Goal: Feedback & Contribution: Contribute content

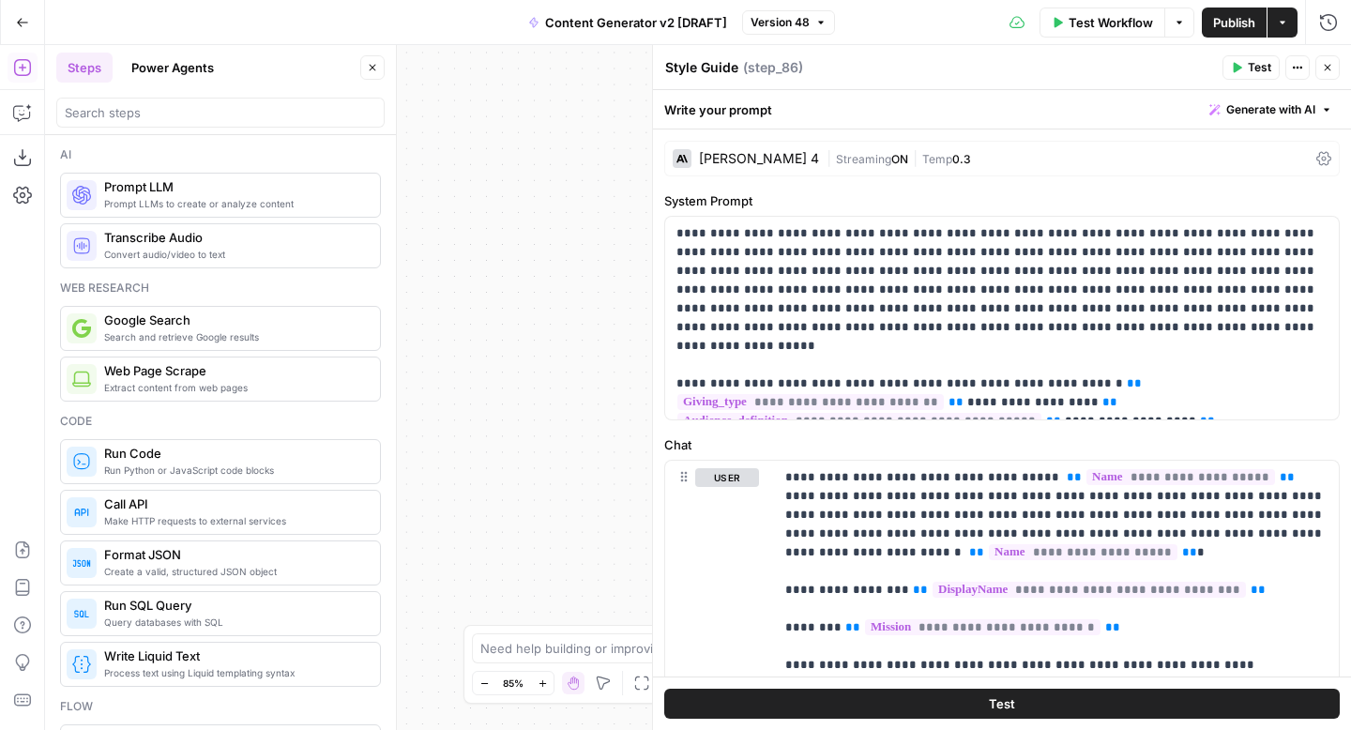
scroll to position [659, 0]
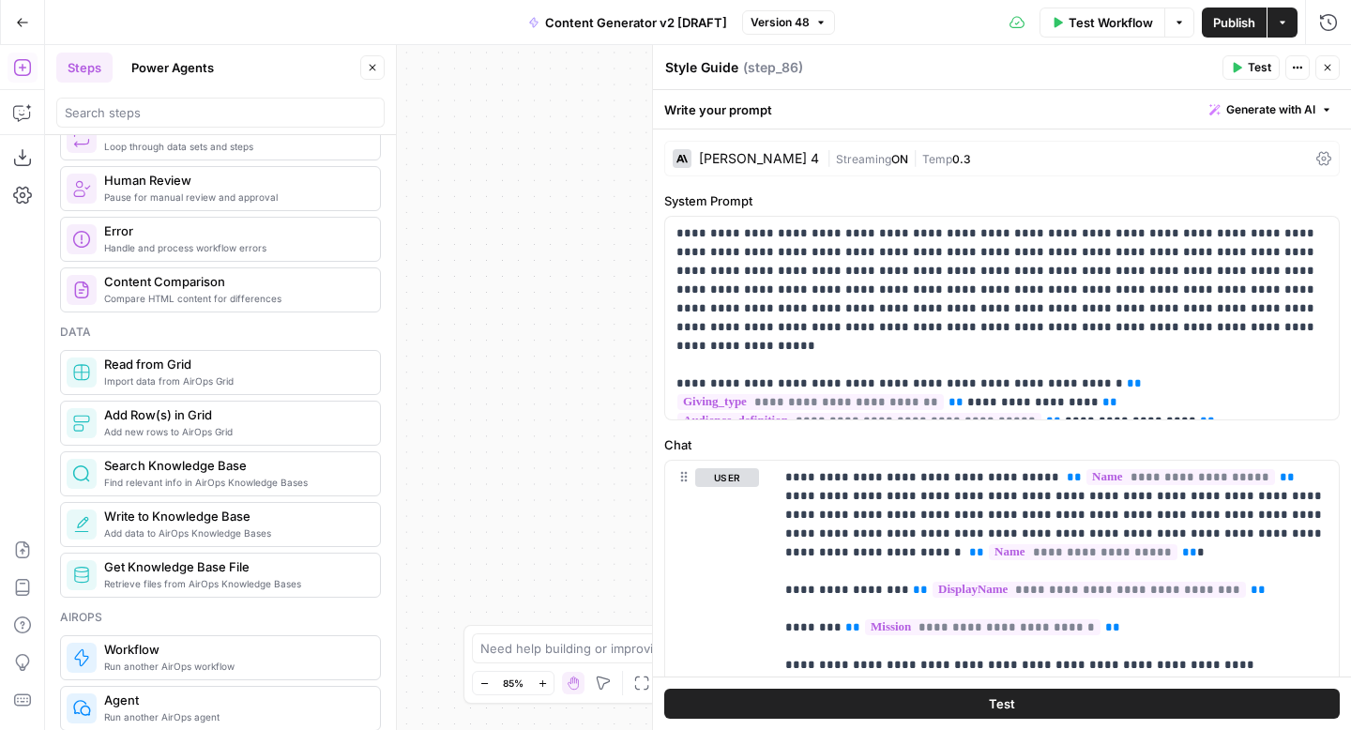
click at [1331, 65] on icon "button" at bounding box center [1327, 67] width 11 height 11
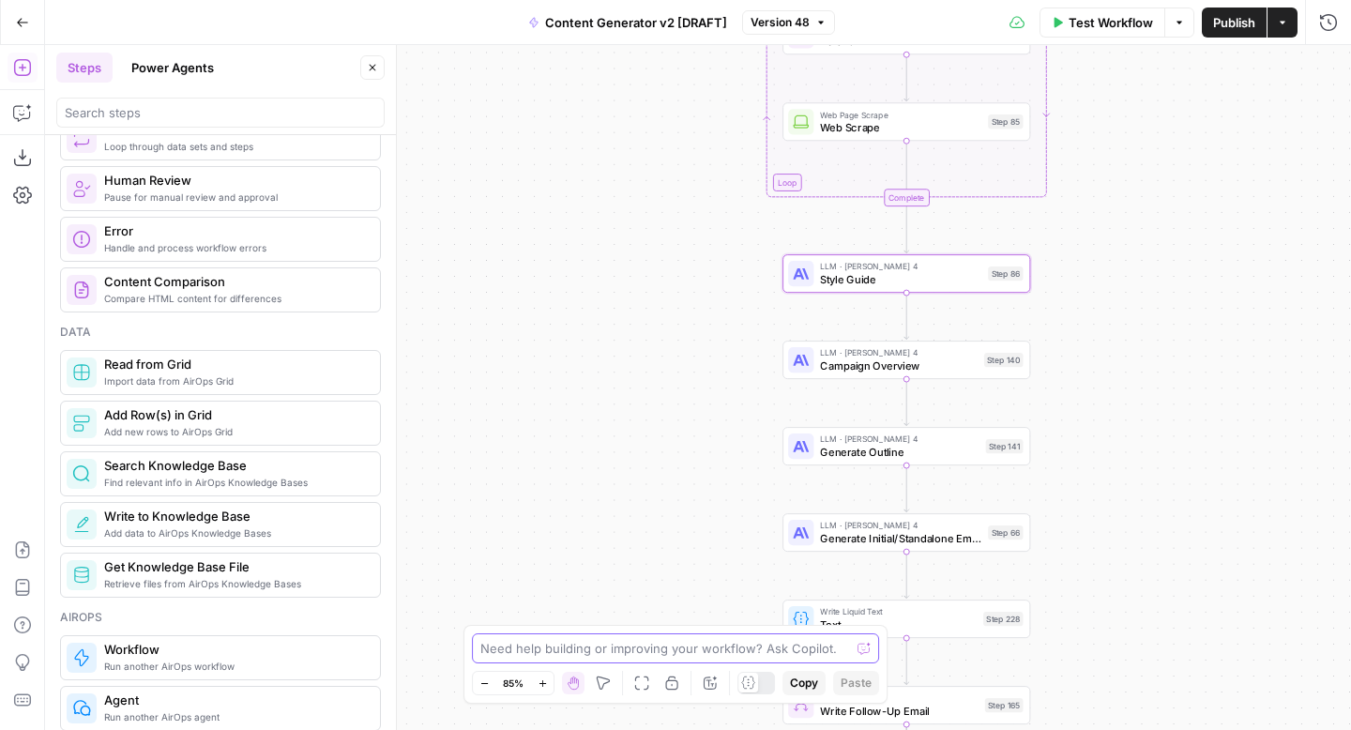
click at [553, 649] on textarea at bounding box center [665, 648] width 370 height 19
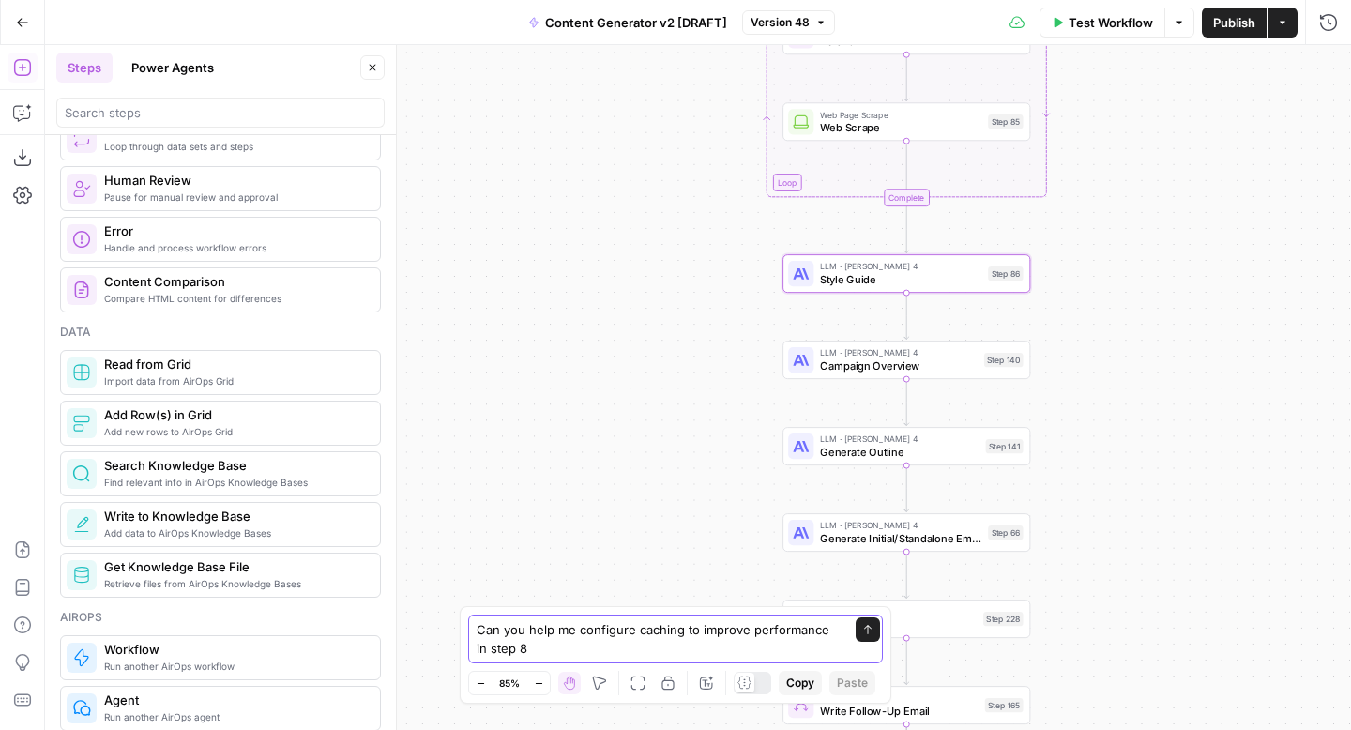
type textarea "Can you help me configure caching to improve performance in step 86"
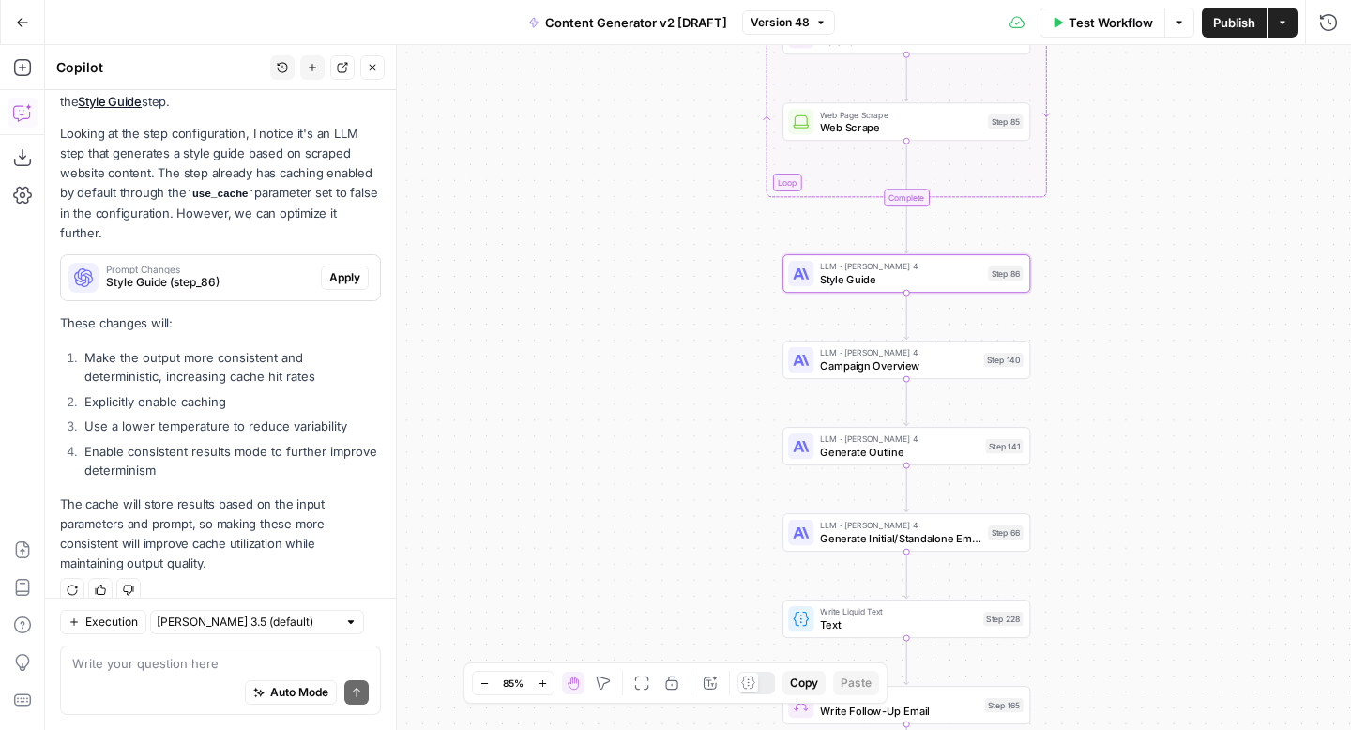
scroll to position [229, 0]
click at [61, 665] on div "use_cache is use_cache is Auto Mode Send" at bounding box center [220, 679] width 321 height 69
click at [68, 660] on div "use_cache is use_cache is Auto Mode Send" at bounding box center [220, 679] width 321 height 69
click at [73, 665] on textarea "use_cache is" at bounding box center [220, 663] width 296 height 19
click at [219, 663] on textarea "When use_cache is" at bounding box center [220, 663] width 296 height 19
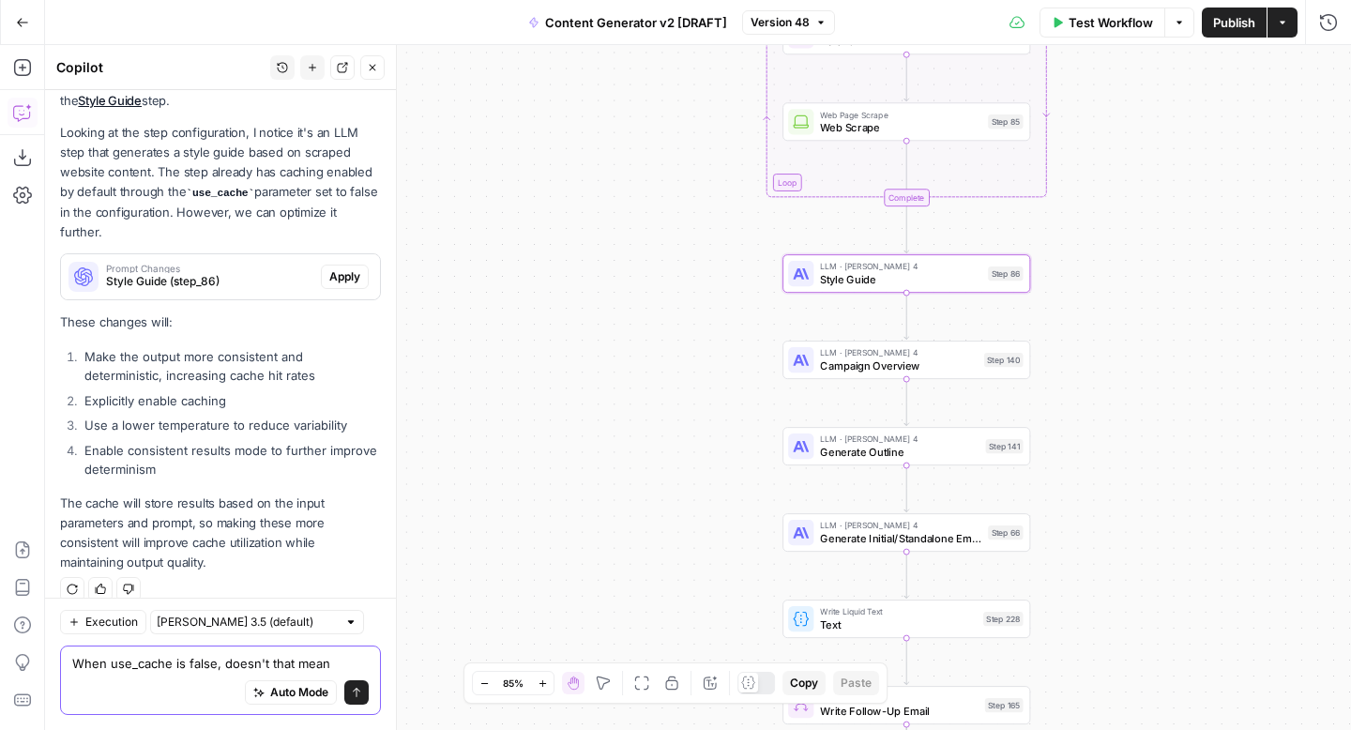
scroll to position [248, 0]
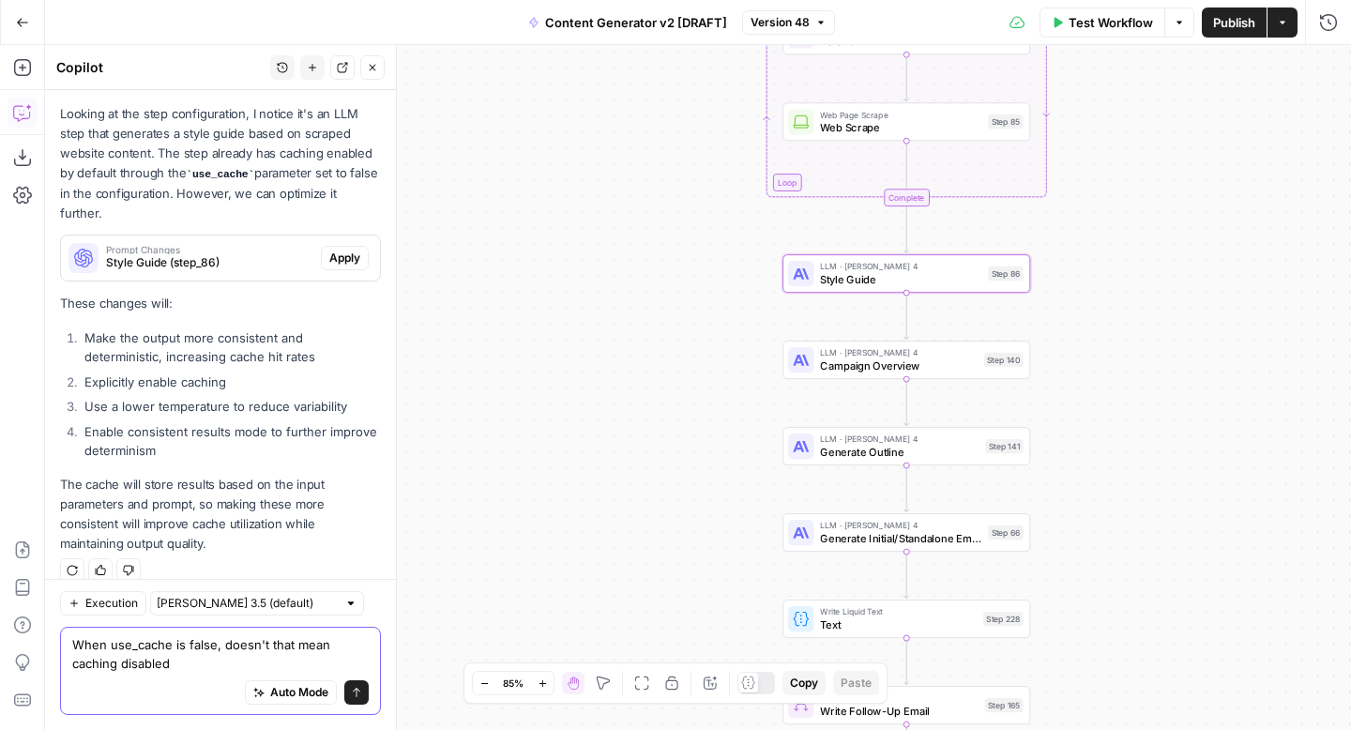
type textarea "When use_cache is false, doesn't that mean caching disabled?"
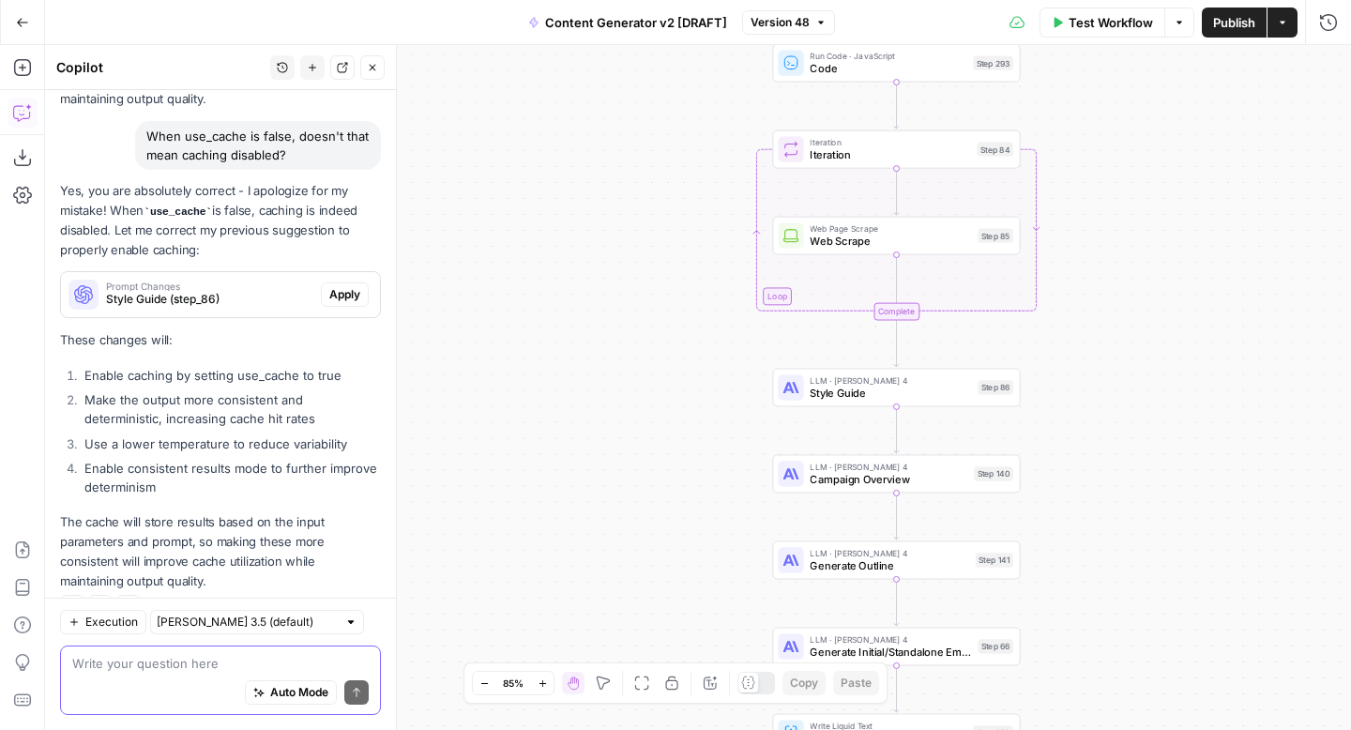
scroll to position [710, 0]
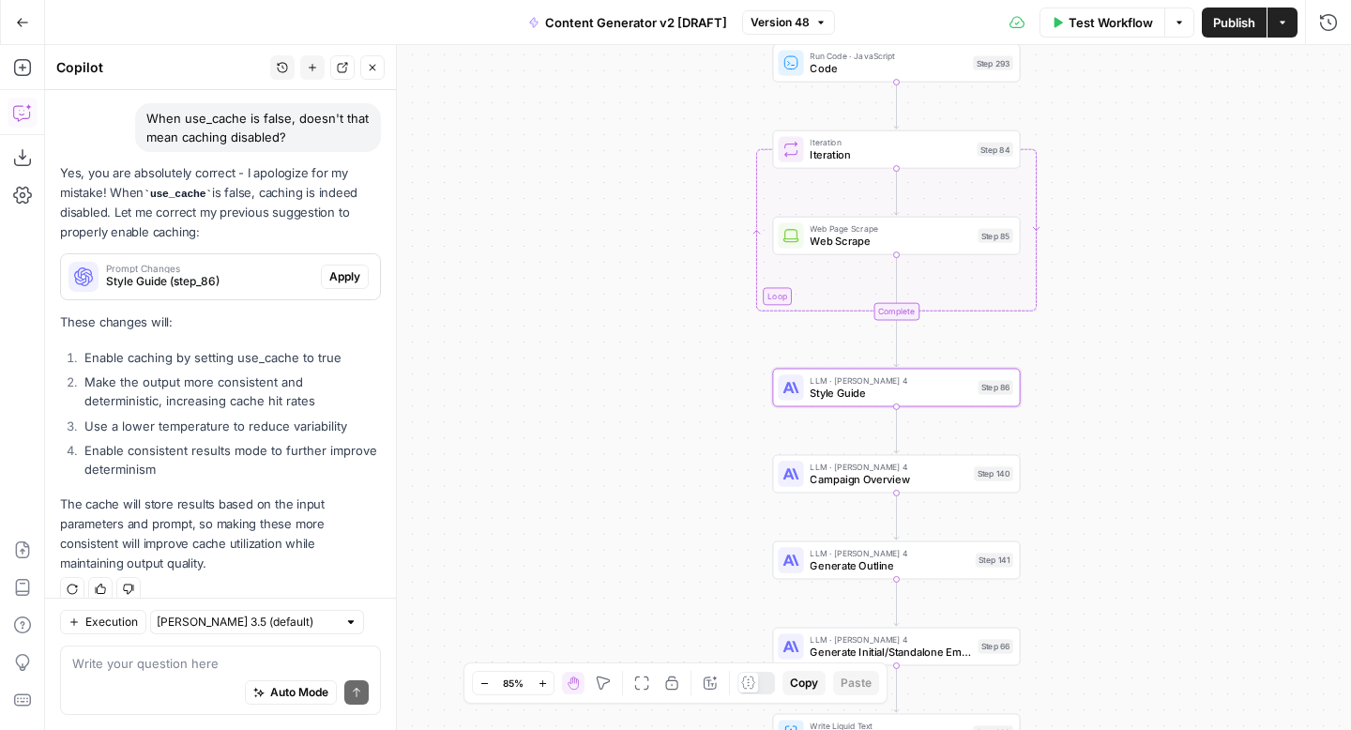
click at [339, 268] on span "Apply" at bounding box center [344, 276] width 31 height 17
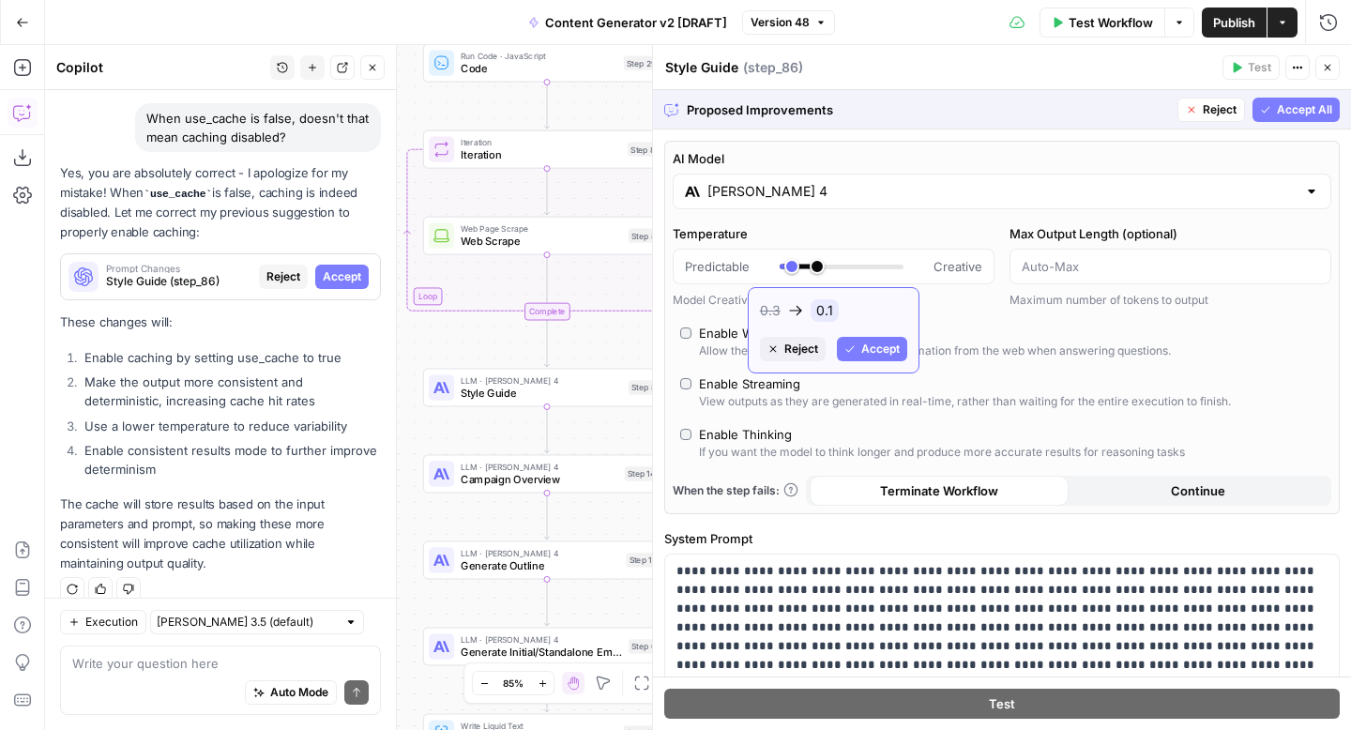
click at [787, 348] on span "Reject" at bounding box center [801, 348] width 34 height 17
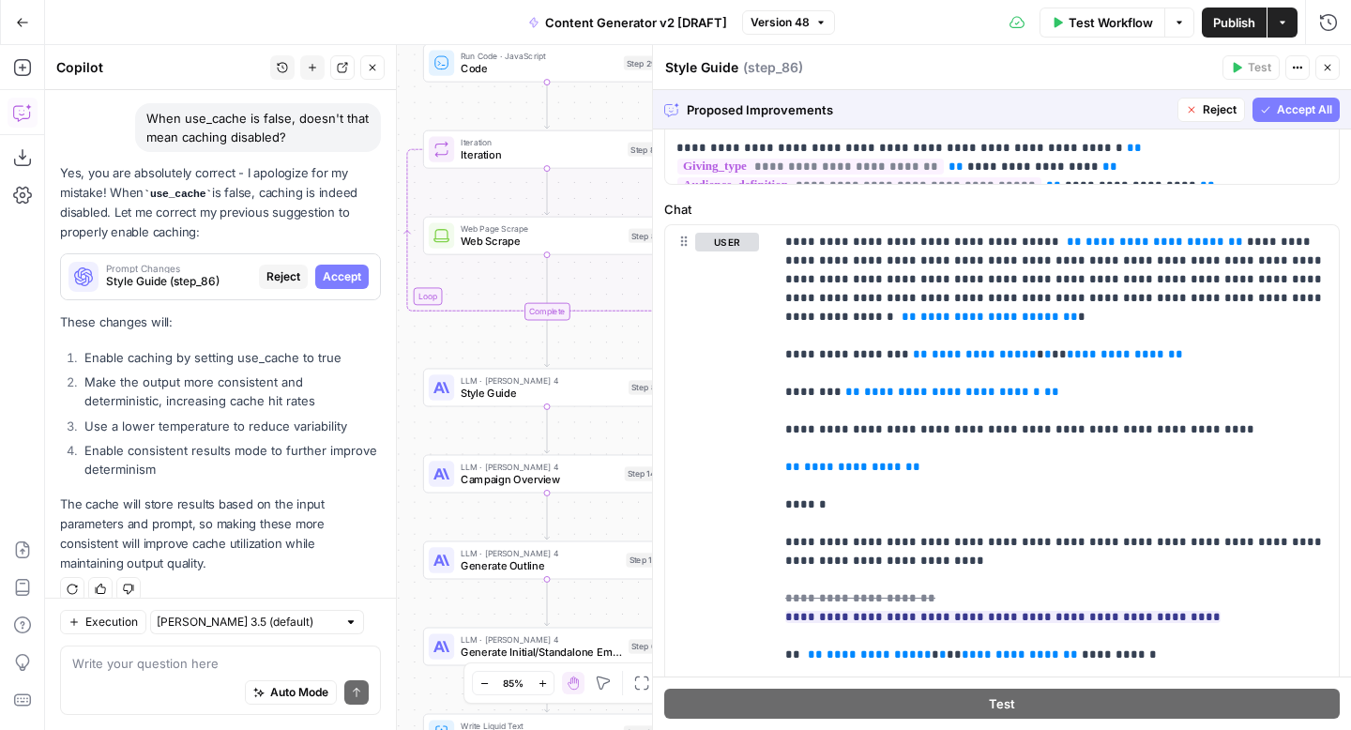
scroll to position [581, 0]
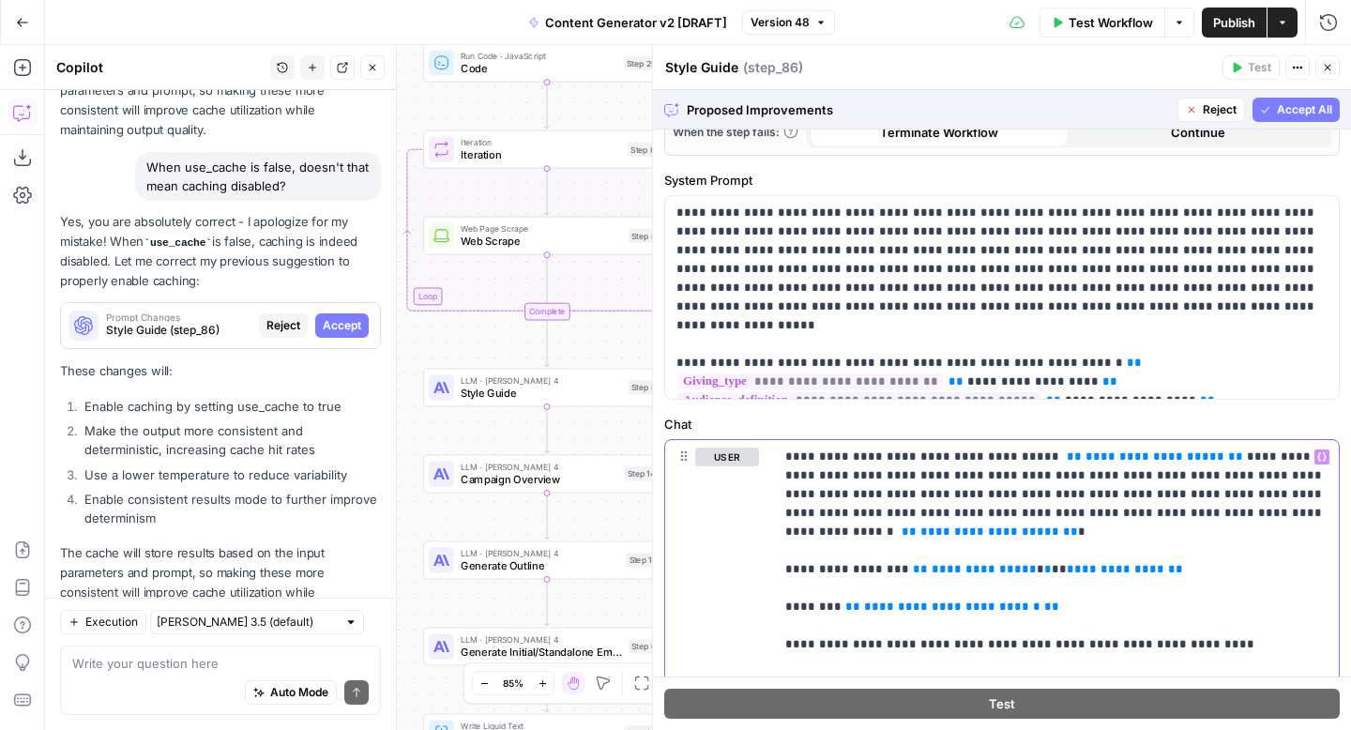
scroll to position [710, 0]
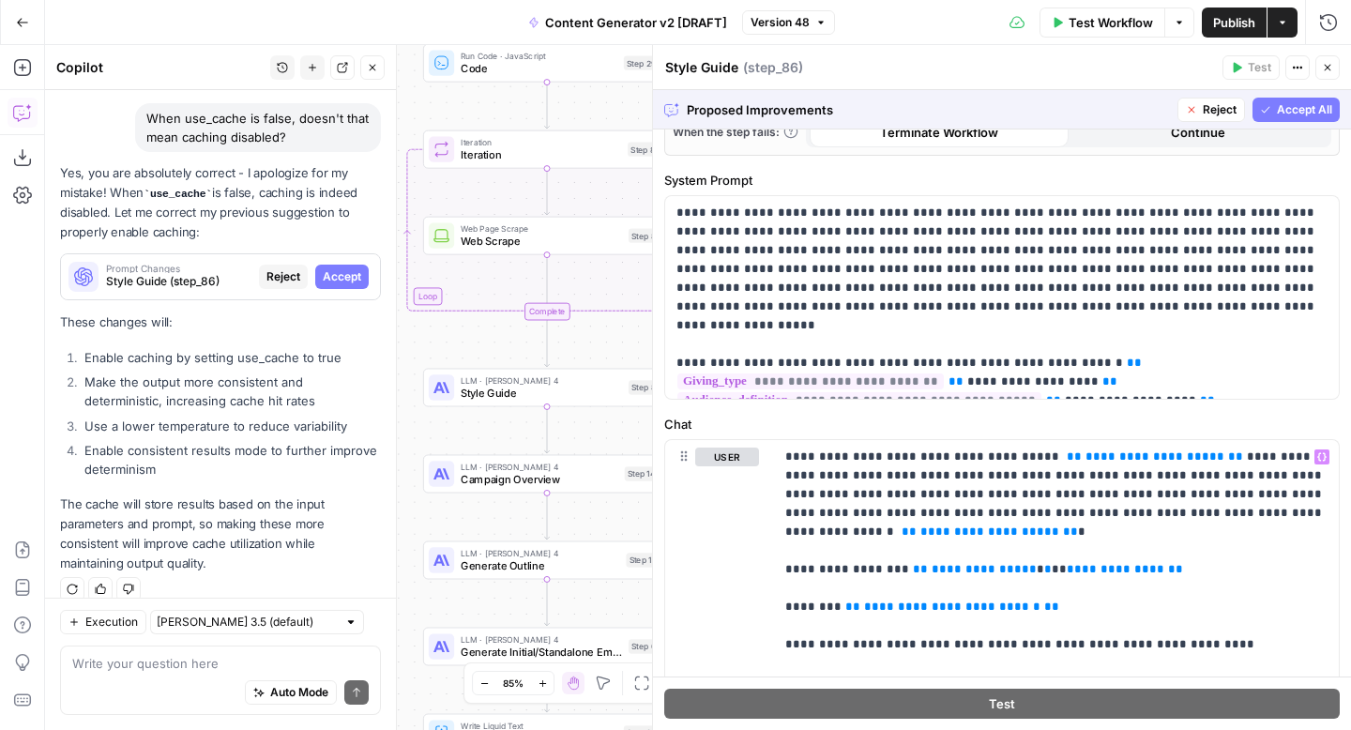
click at [1226, 110] on span "Reject" at bounding box center [1219, 109] width 34 height 17
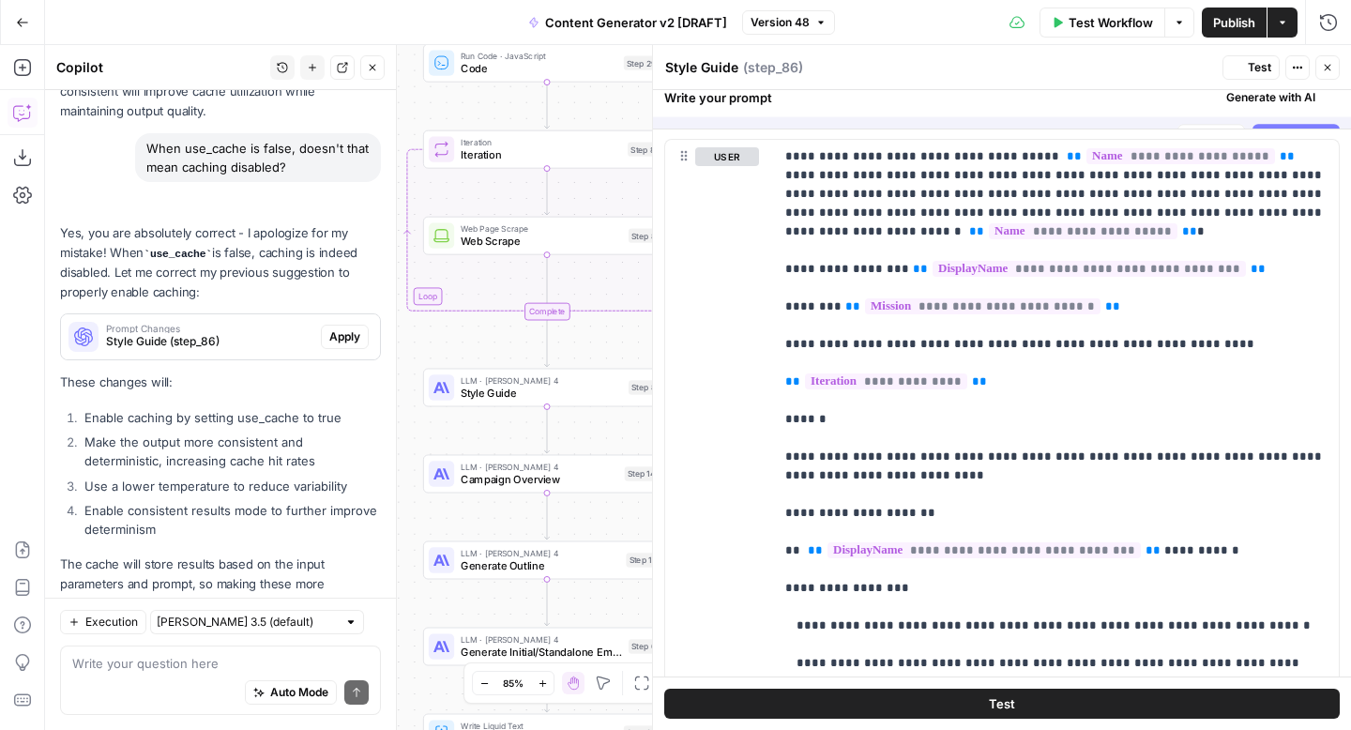
scroll to position [0, 0]
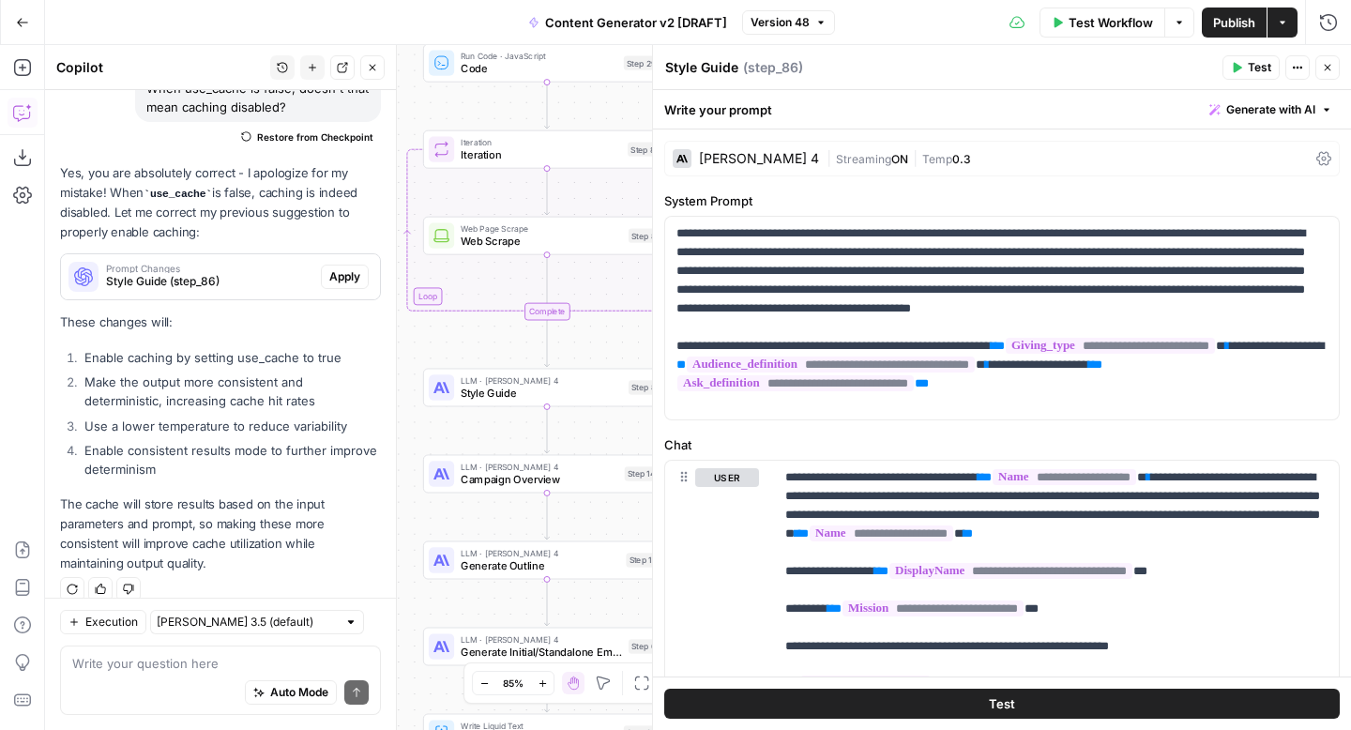
click at [1328, 66] on icon "button" at bounding box center [1327, 68] width 7 height 7
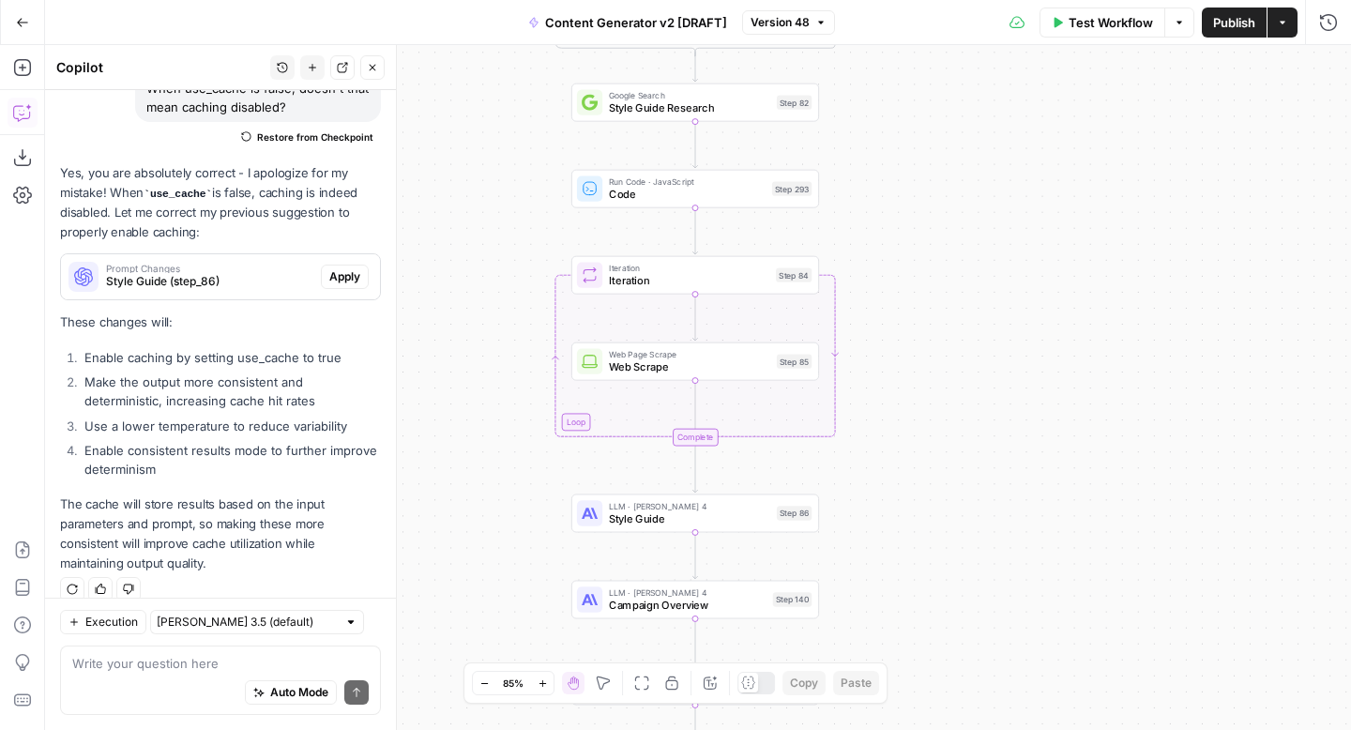
drag, startPoint x: 871, startPoint y: 339, endPoint x: 1018, endPoint y: 465, distance: 193.5
click at [1018, 465] on div "true false true false true false true true false true false false Workflow Set …" at bounding box center [698, 387] width 1306 height 685
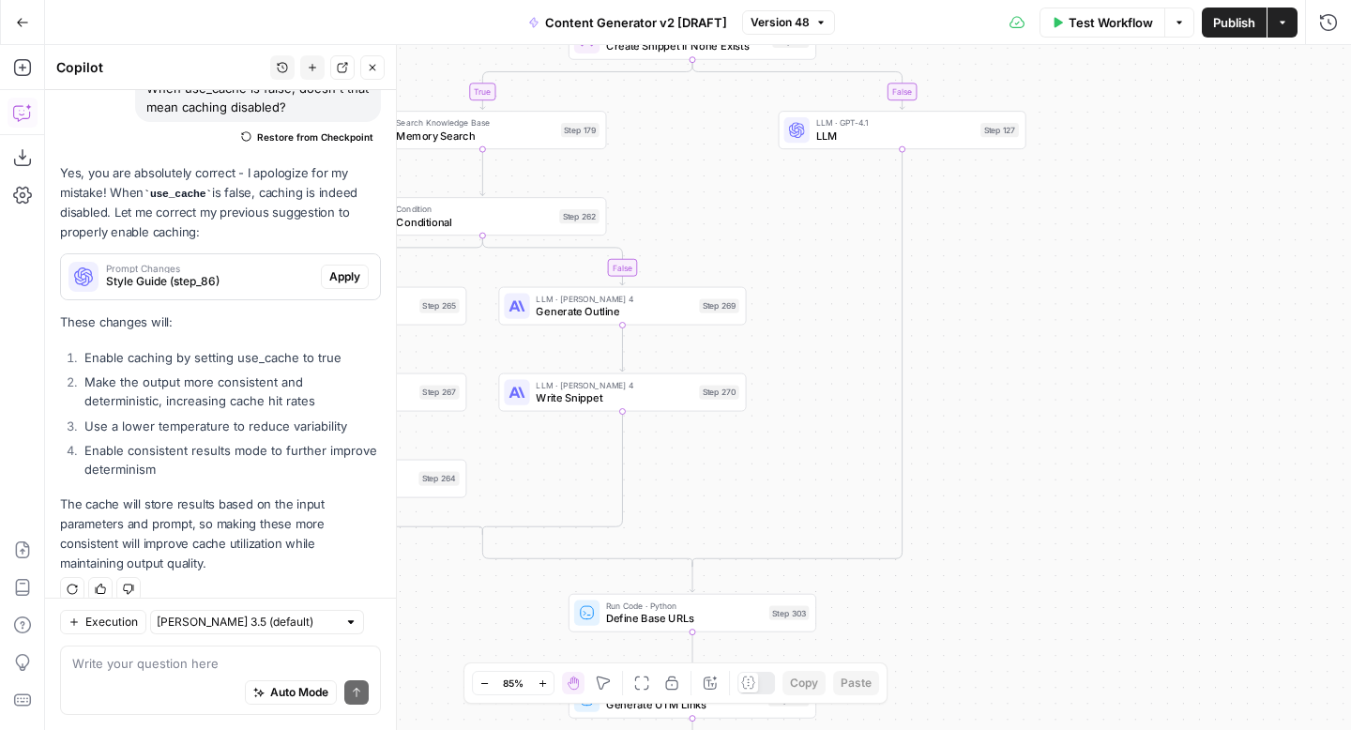
click at [810, 24] on button "Version 48" at bounding box center [788, 22] width 93 height 24
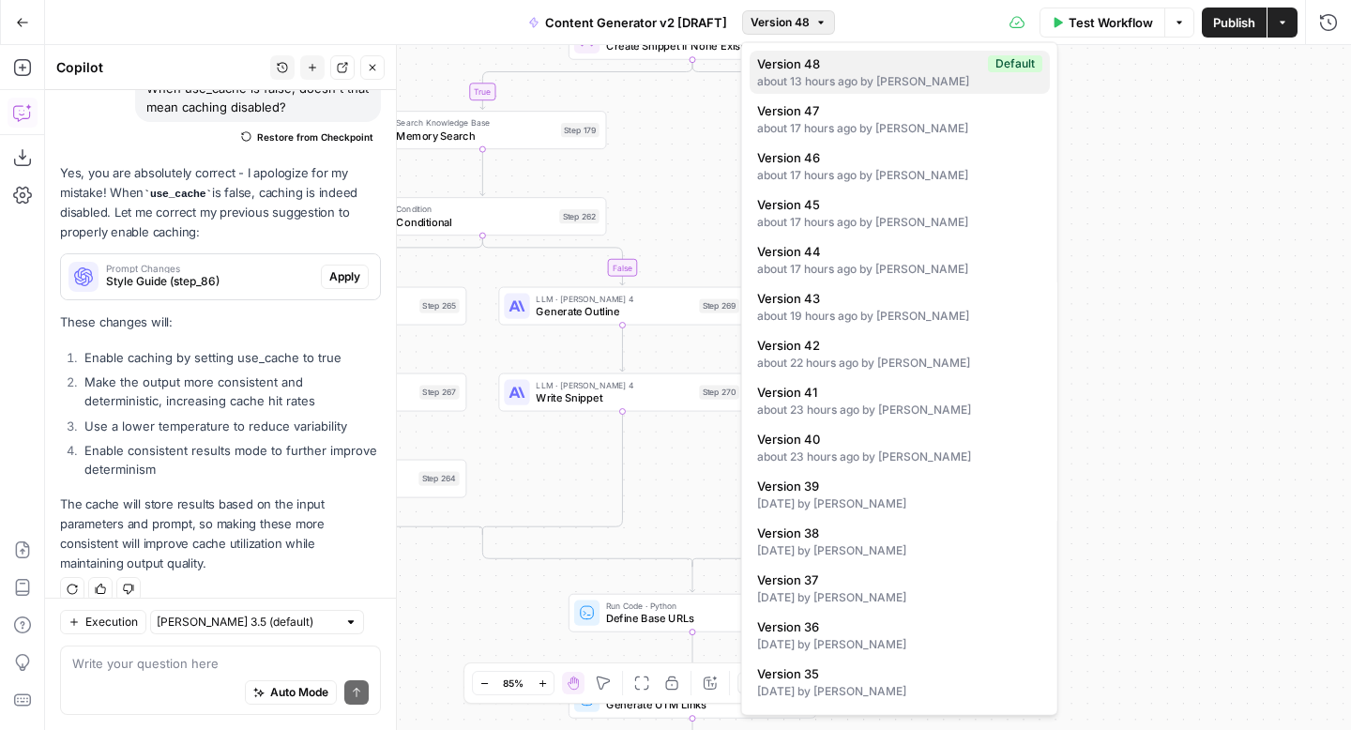
click at [941, 79] on div "about 13 hours ago by [PERSON_NAME]" at bounding box center [899, 81] width 285 height 17
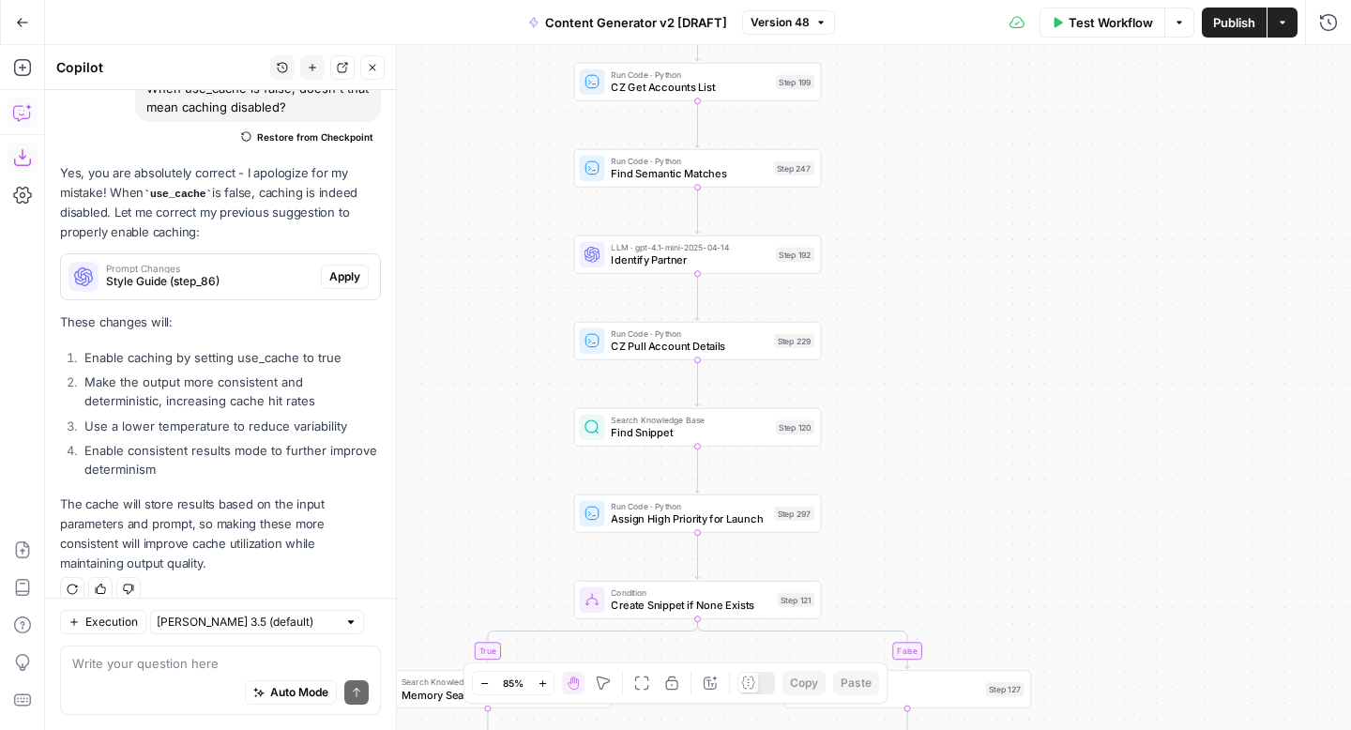
click at [17, 159] on icon "button" at bounding box center [22, 157] width 19 height 19
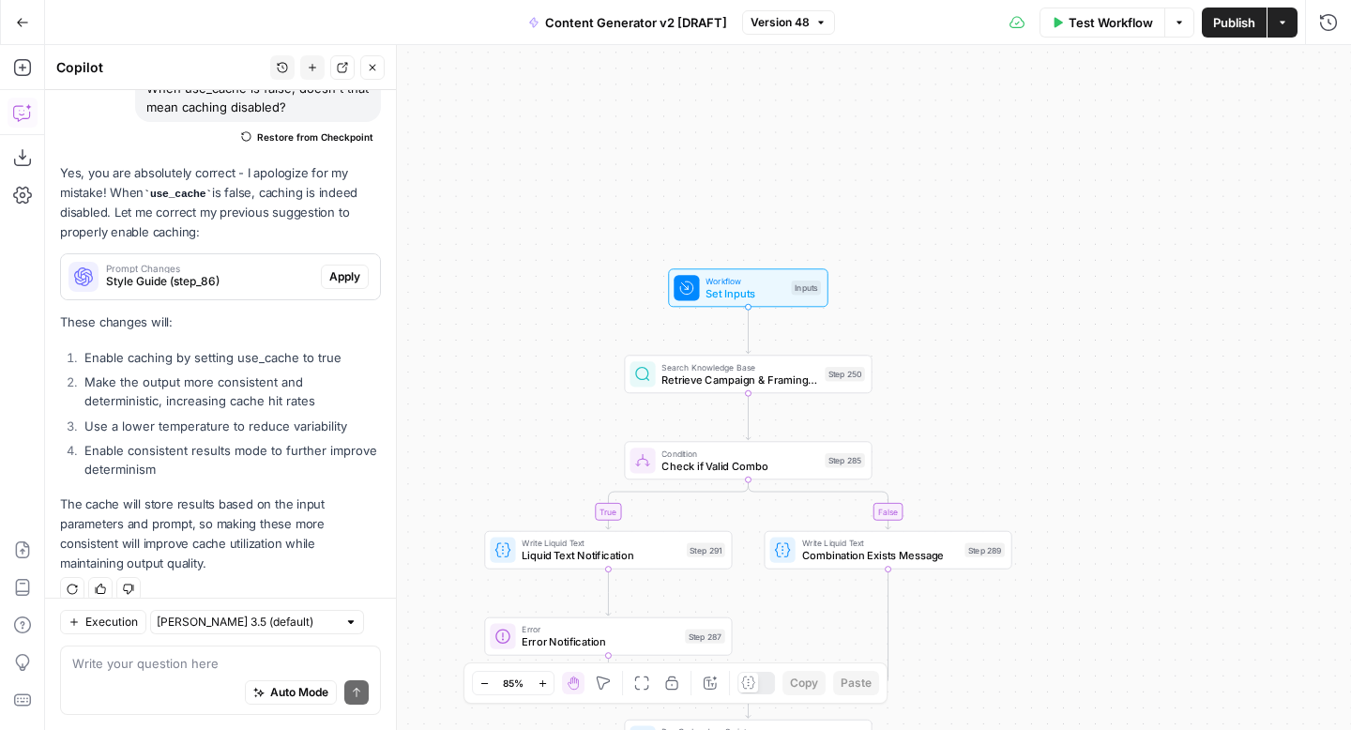
click at [541, 686] on icon "button" at bounding box center [542, 683] width 10 height 10
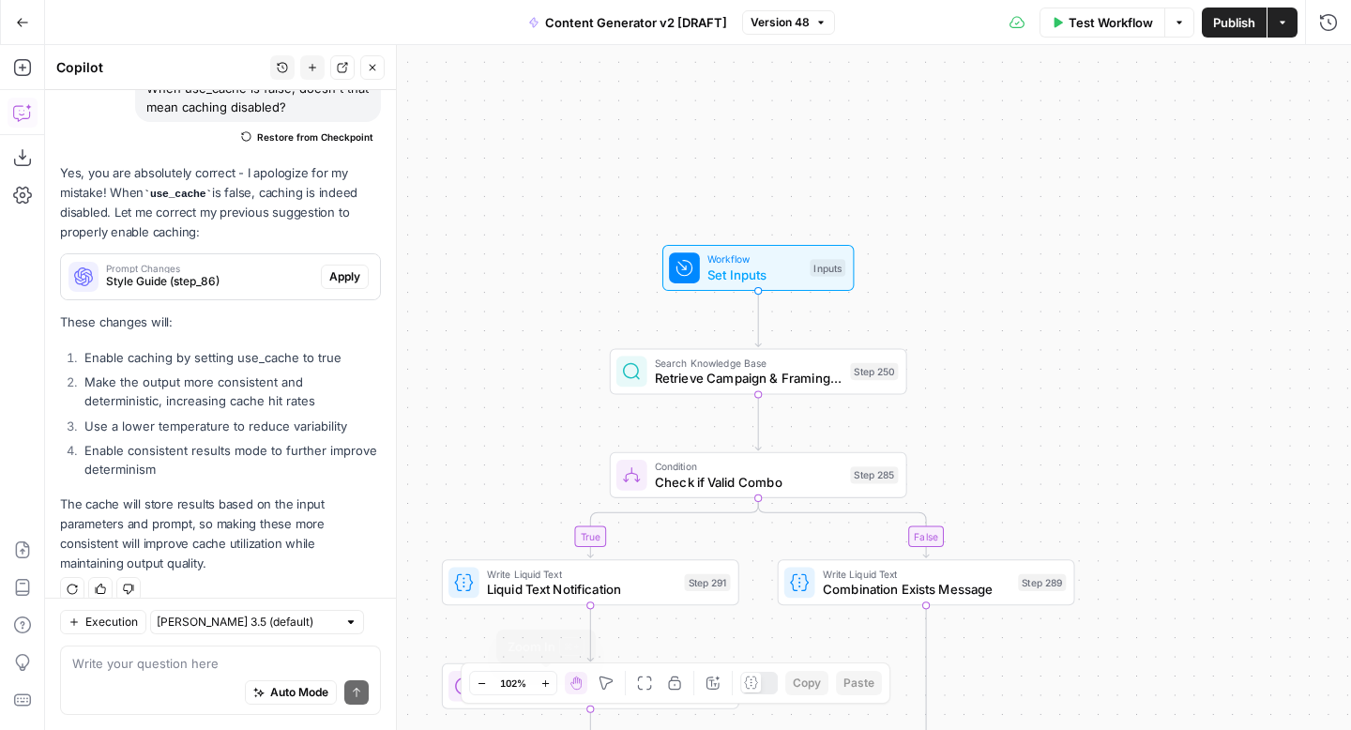
click at [541, 684] on icon "button" at bounding box center [545, 683] width 10 height 10
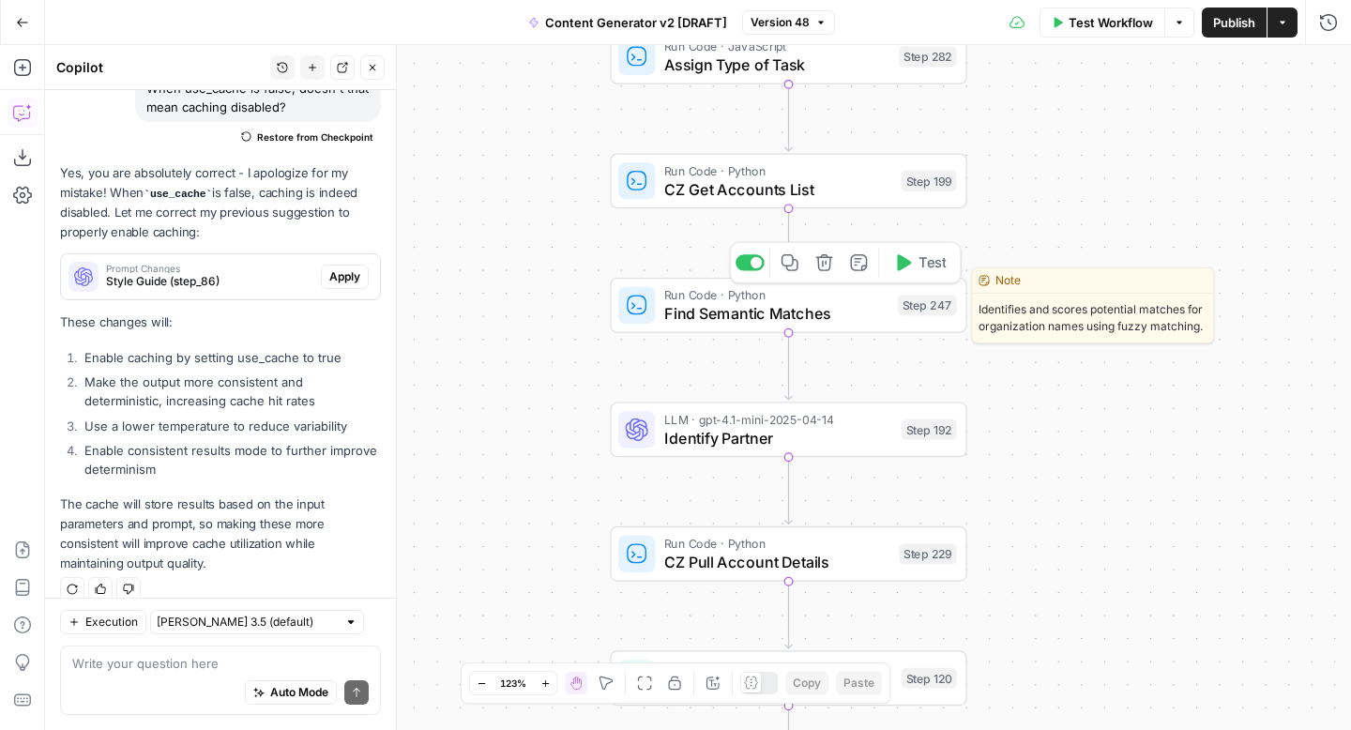
click at [689, 317] on span "Find Semantic Matches" at bounding box center [776, 313] width 224 height 23
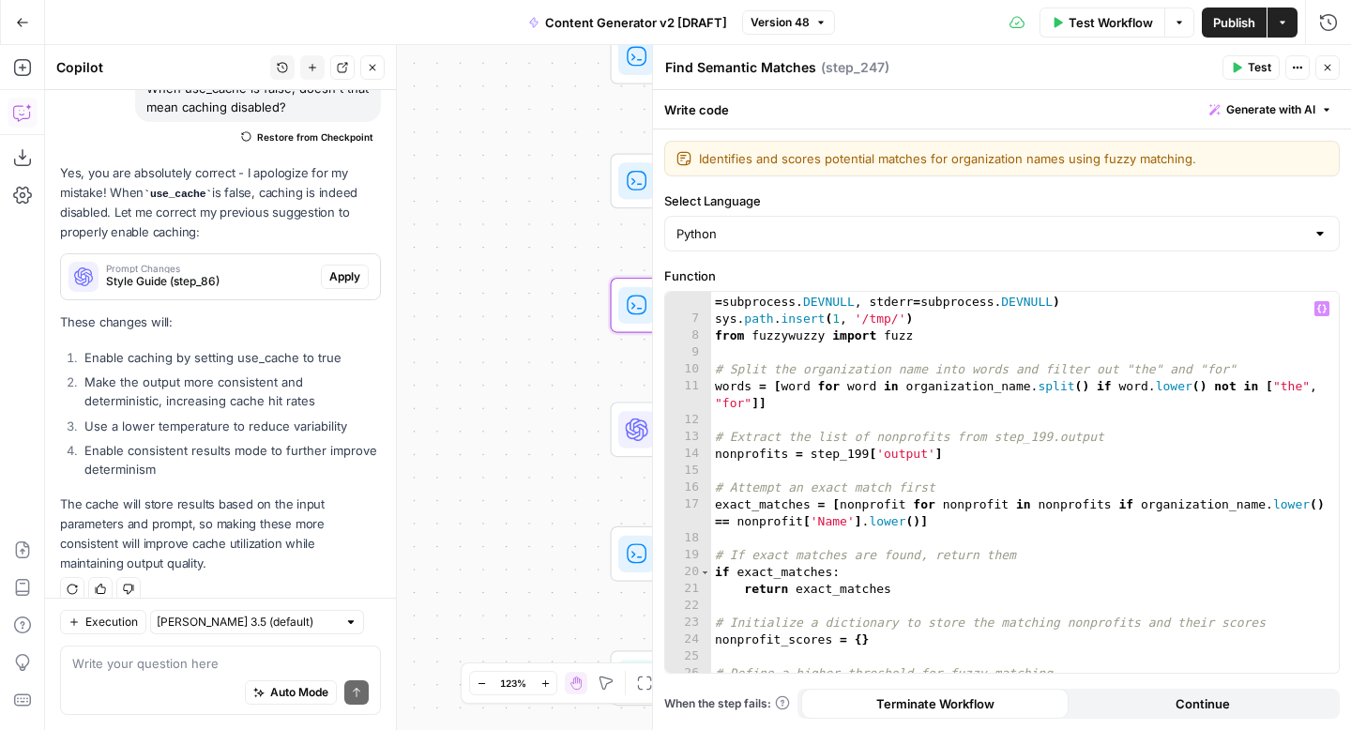
scroll to position [110, 0]
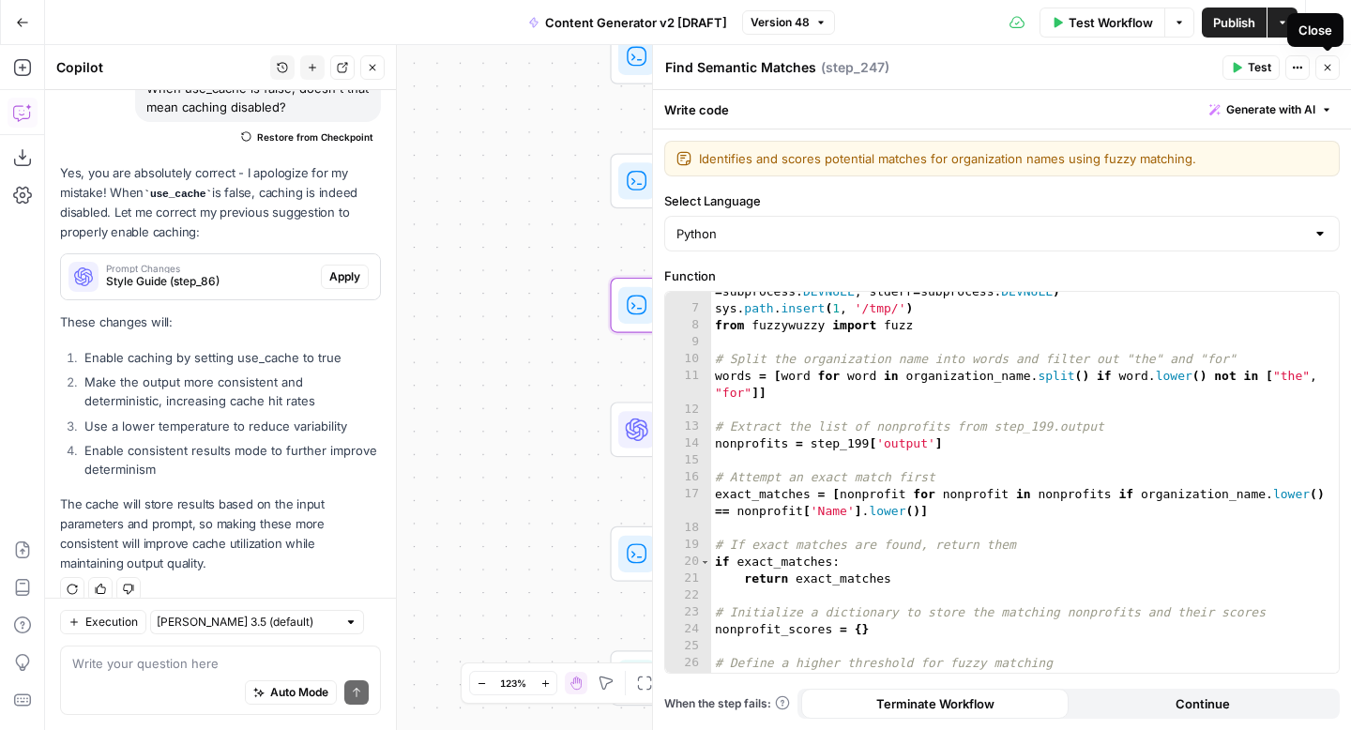
click at [1329, 66] on icon "button" at bounding box center [1327, 67] width 11 height 11
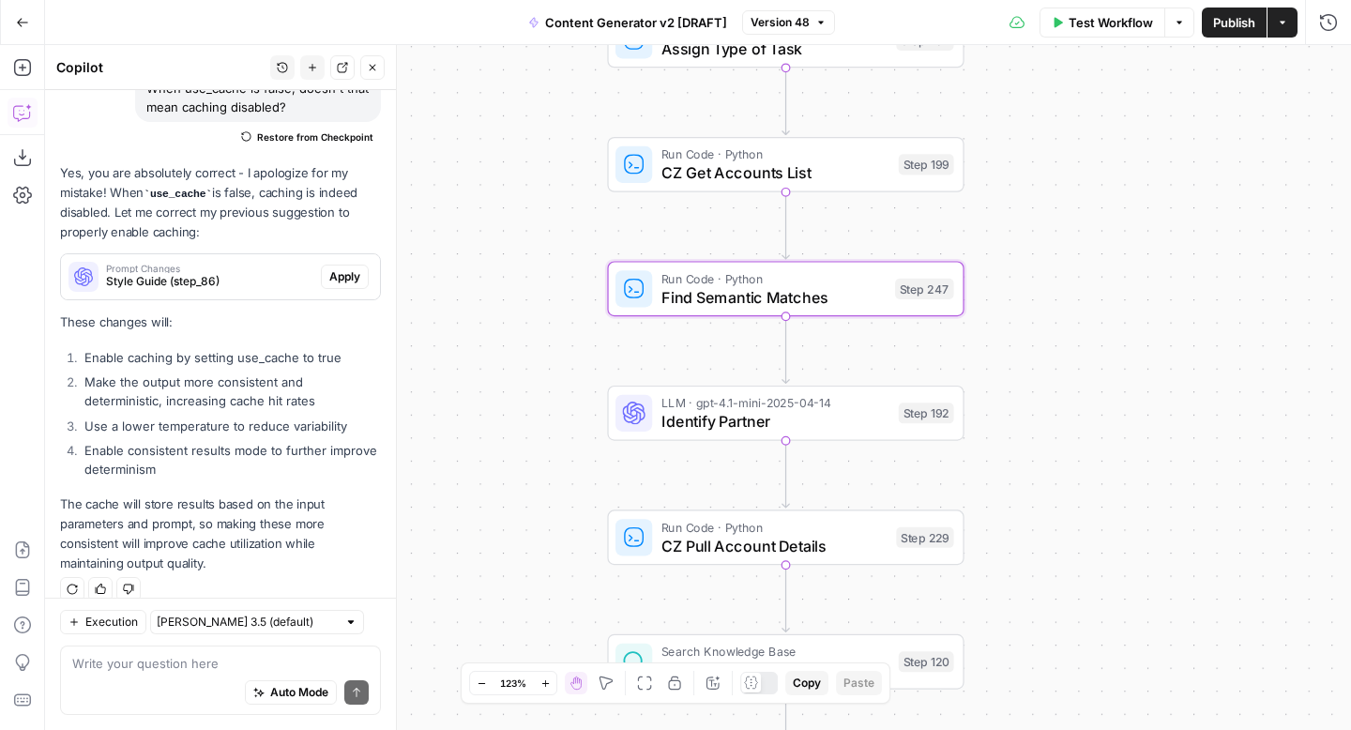
click at [20, 24] on icon "button" at bounding box center [22, 22] width 11 height 8
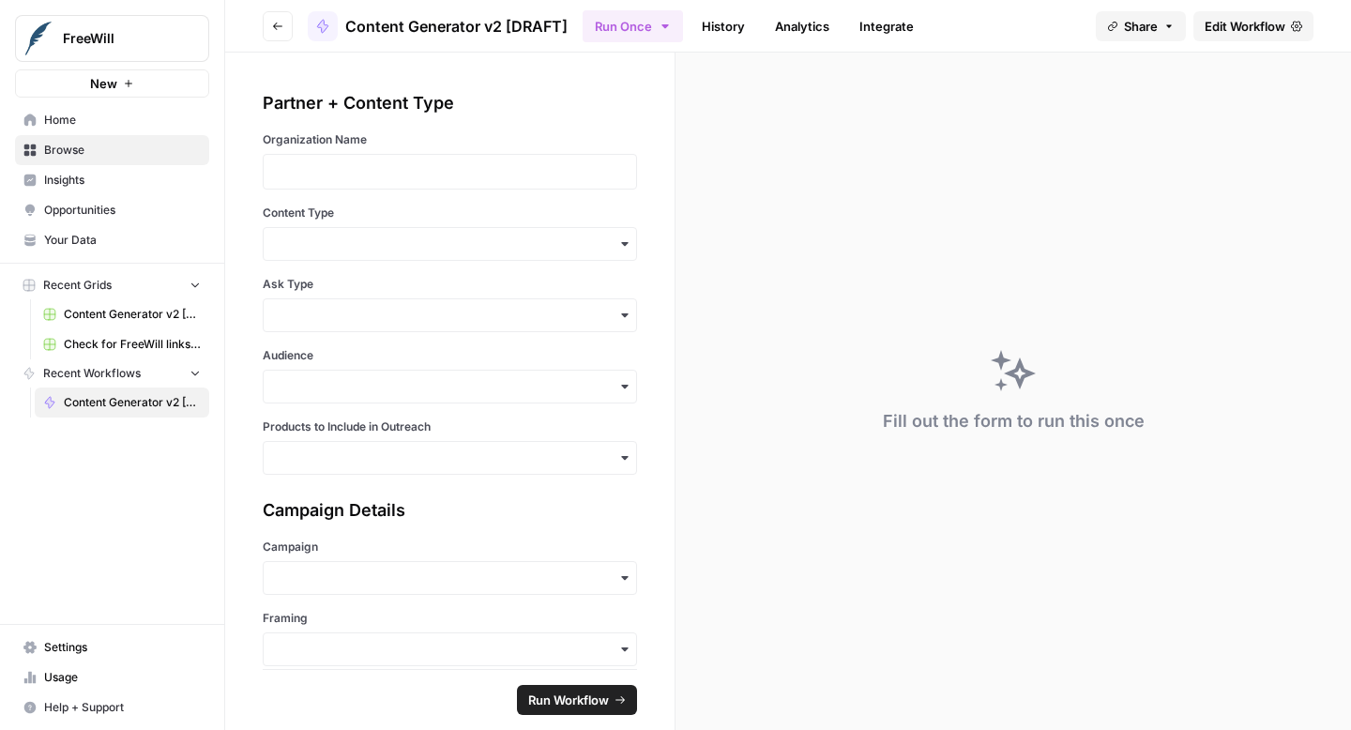
click at [83, 241] on span "Your Data" at bounding box center [122, 240] width 157 height 17
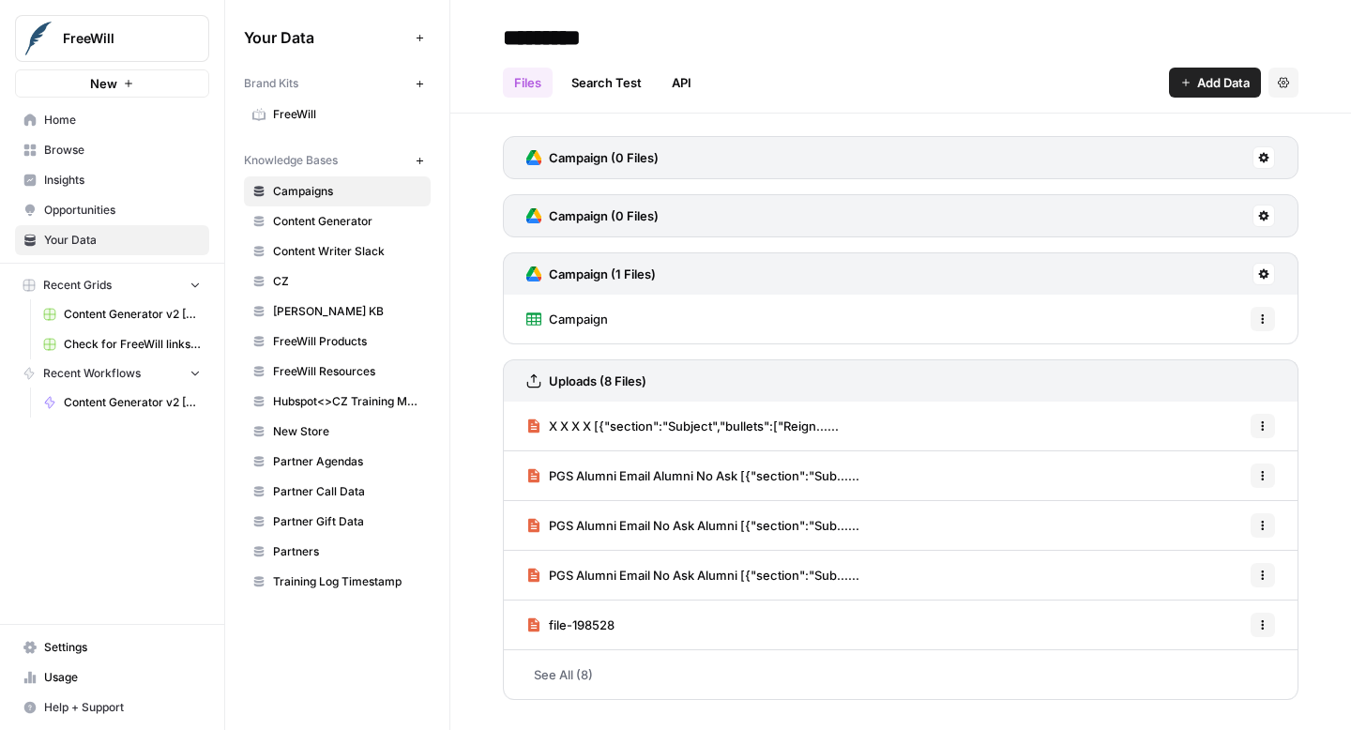
click at [374, 220] on span "Content Generator" at bounding box center [347, 221] width 149 height 17
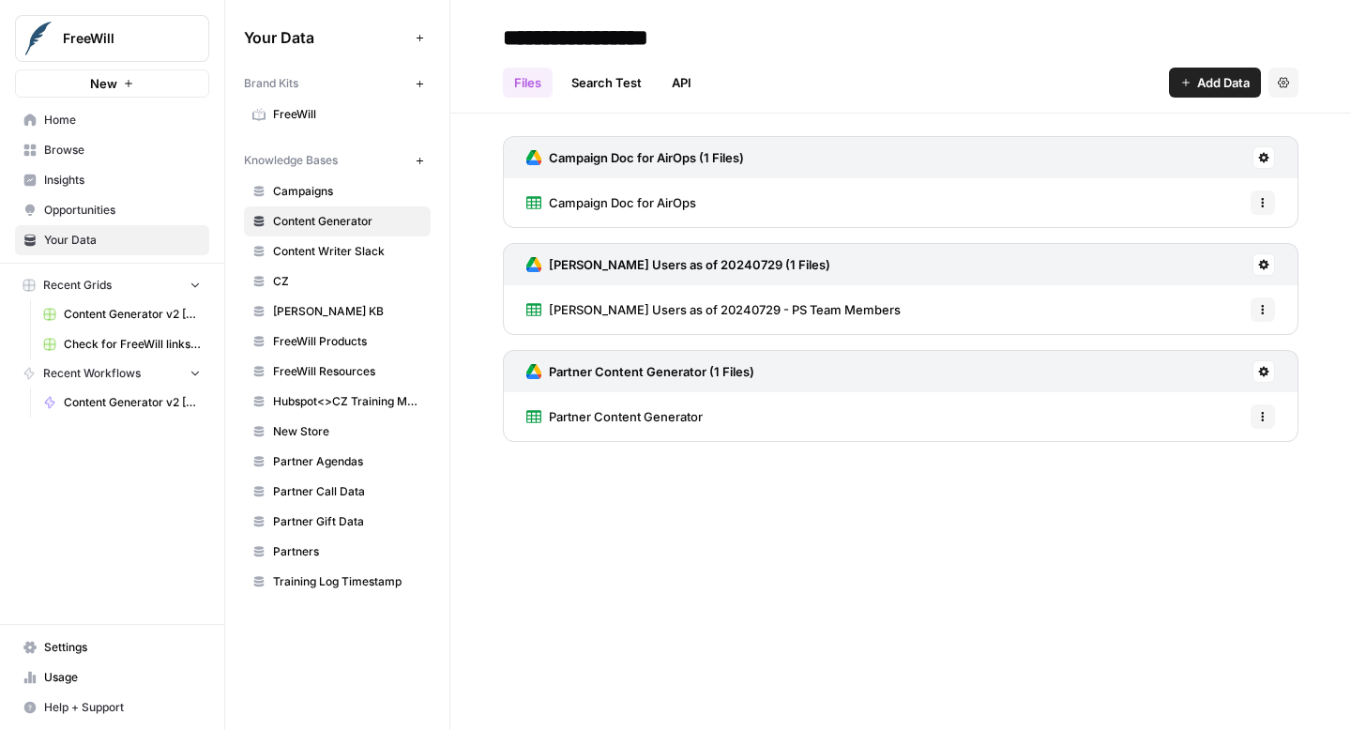
click at [1190, 84] on button "Add Data" at bounding box center [1215, 83] width 92 height 30
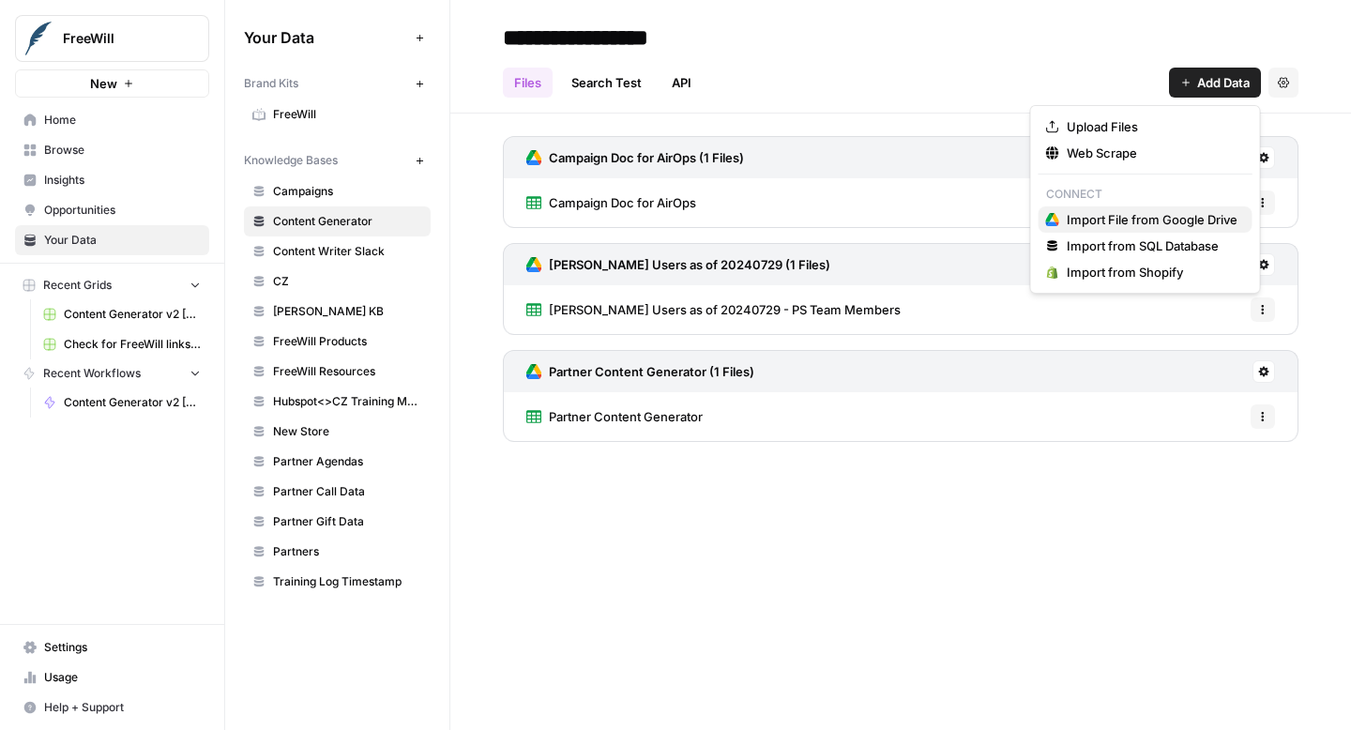
click at [1147, 223] on span "Import File from Google Drive" at bounding box center [1151, 219] width 171 height 19
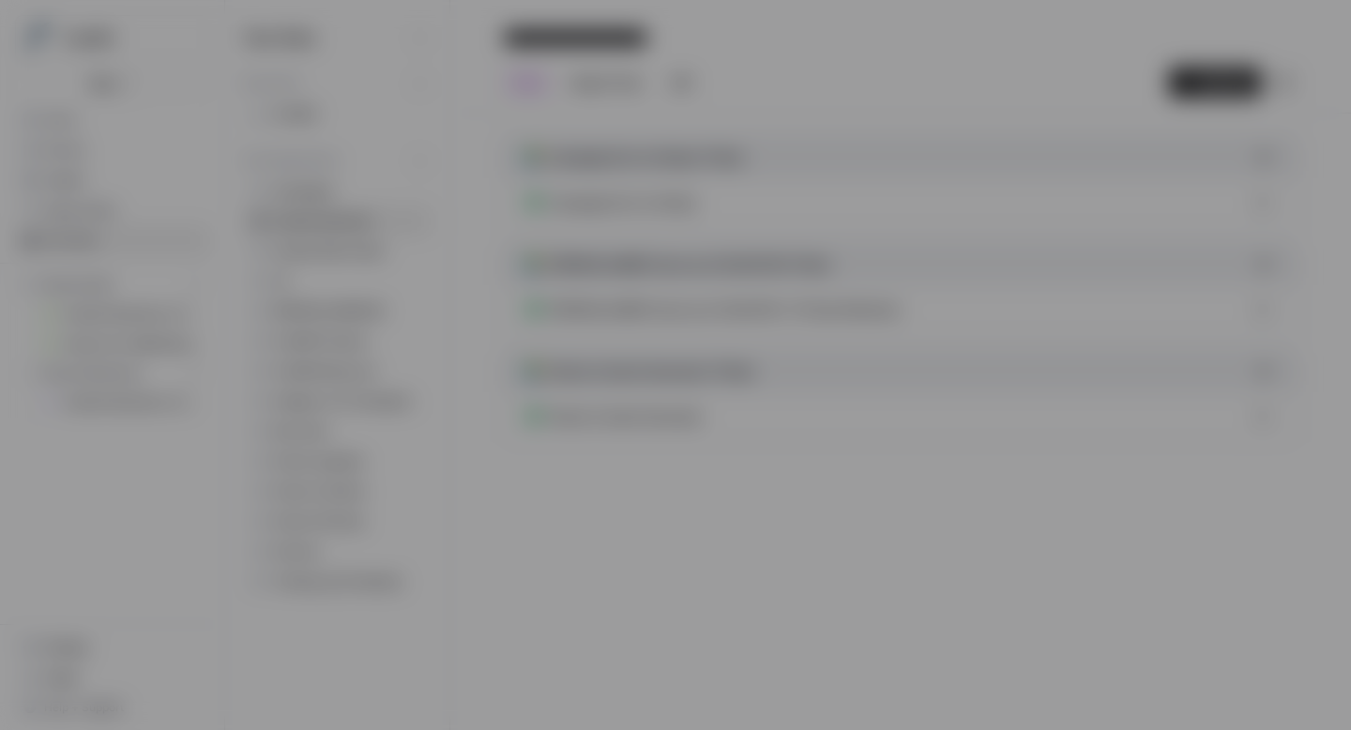
type input "[EMAIL_ADDRESS][DOMAIN_NAME]"
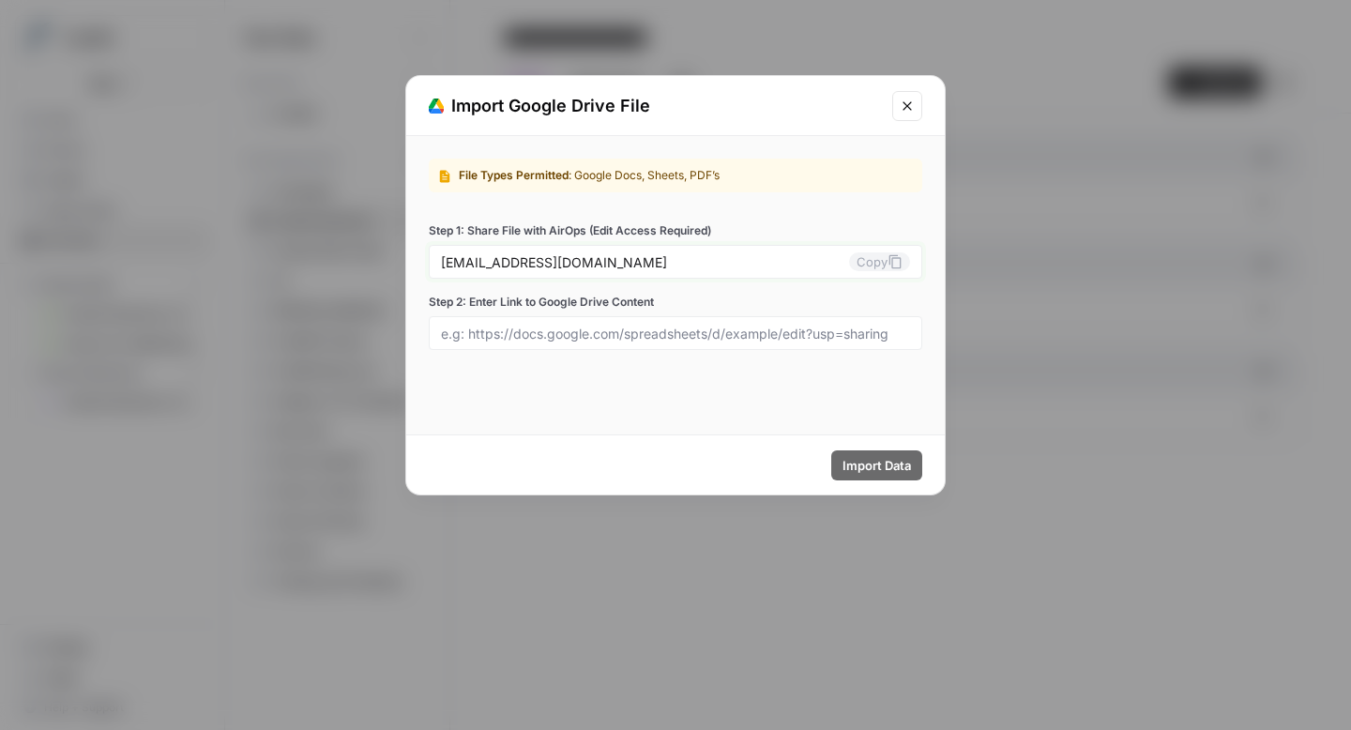
click at [809, 265] on input "[EMAIL_ADDRESS][DOMAIN_NAME]" at bounding box center [645, 261] width 408 height 17
click at [794, 263] on input "[EMAIL_ADDRESS][DOMAIN_NAME]" at bounding box center [645, 261] width 408 height 17
click at [873, 261] on button "Copy" at bounding box center [879, 261] width 61 height 19
click at [904, 106] on icon "Close modal" at bounding box center [907, 105] width 15 height 15
